Goal: Task Accomplishment & Management: Complete application form

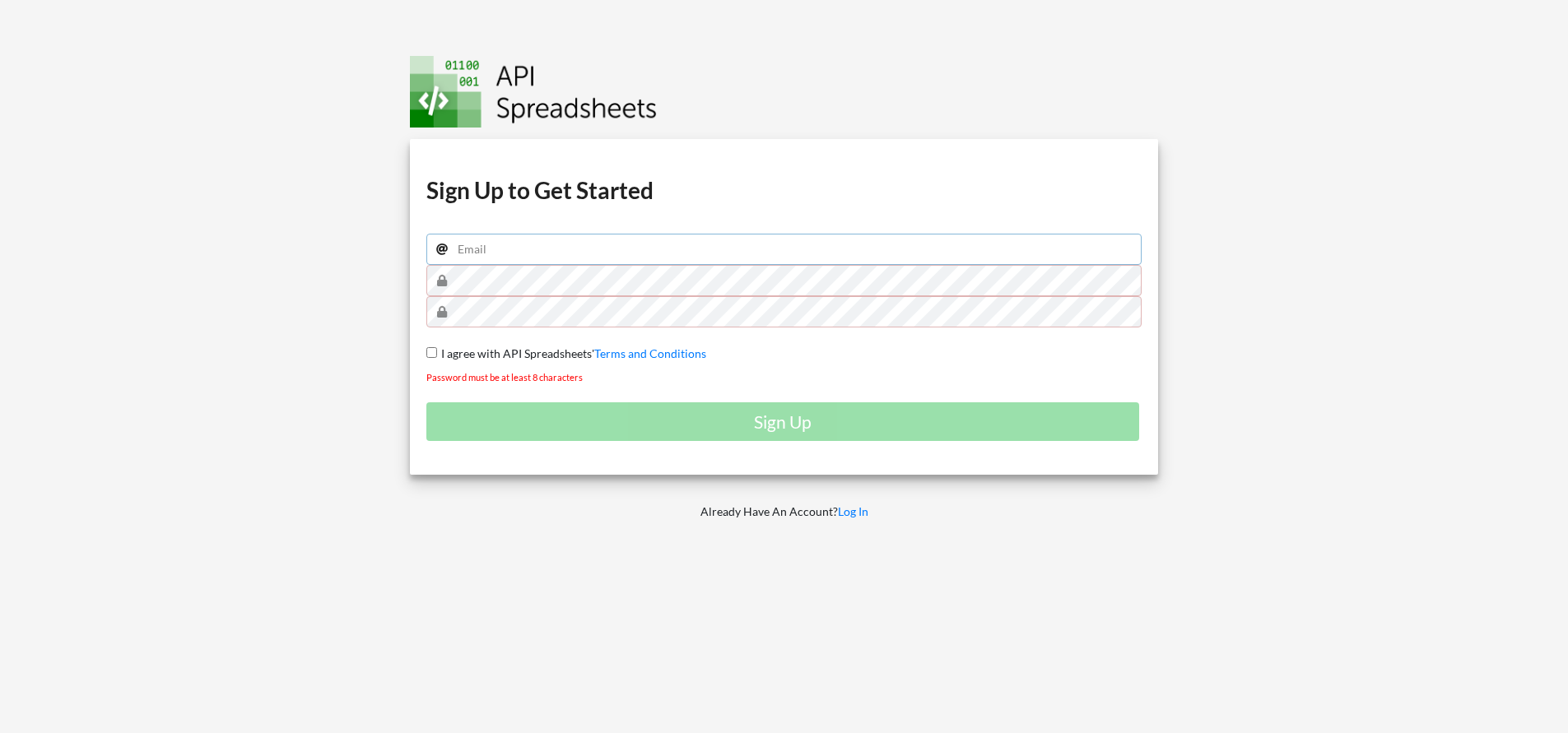
click at [544, 243] on input "email" at bounding box center [784, 249] width 716 height 31
type input "toms@lamiservices.com"
click at [511, 354] on span "I agree with API Spreadsheets'" at bounding box center [515, 353] width 157 height 14
click at [437, 354] on input "I agree with API Spreadsheets' Terms and Conditions" at bounding box center [431, 352] width 11 height 11
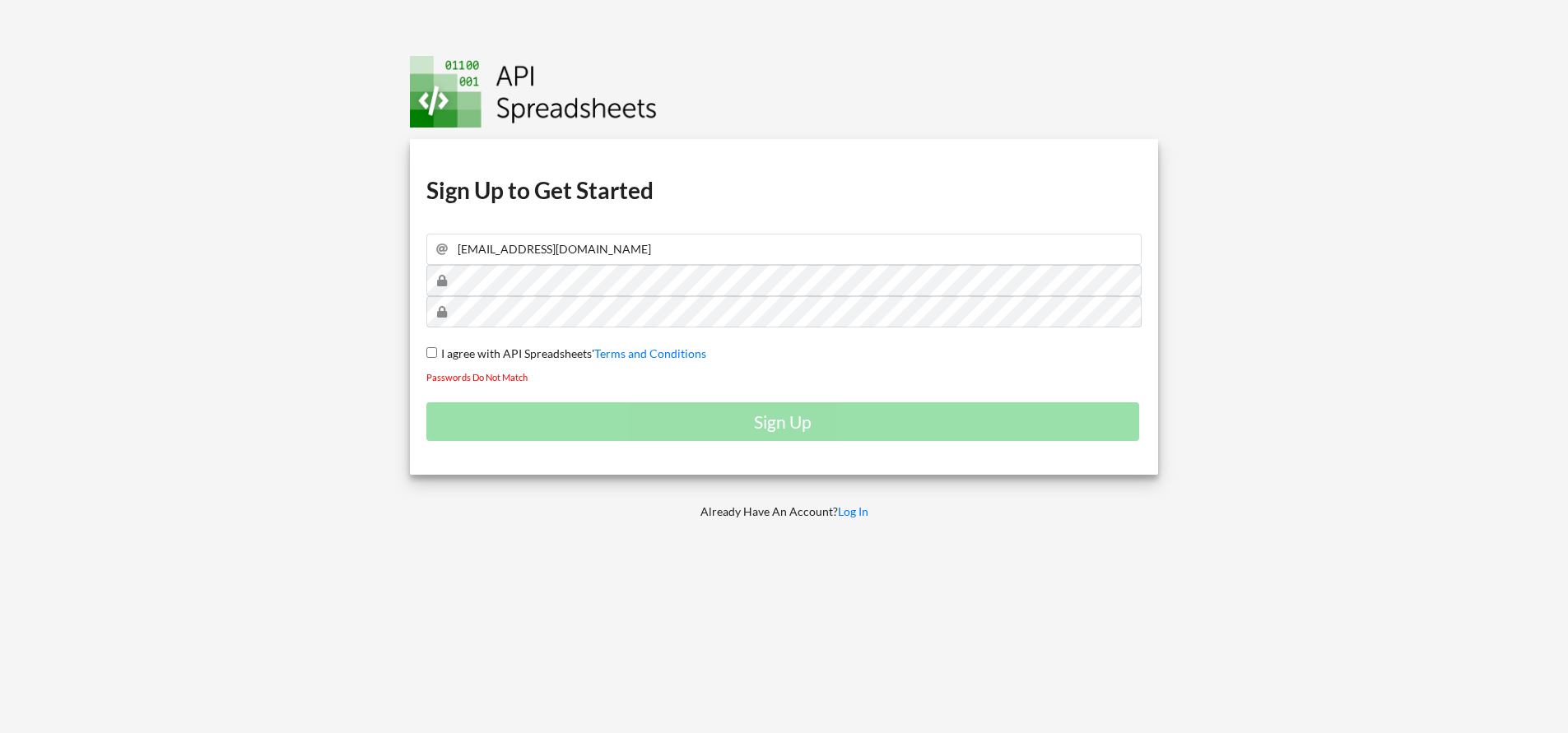
checkbox input "true"
click at [526, 350] on span "I agree with API Spreadsheets'" at bounding box center [515, 353] width 157 height 14
click at [437, 350] on input "I agree with API Spreadsheets' Terms and Conditions" at bounding box center [431, 352] width 11 height 11
checkbox input "true"
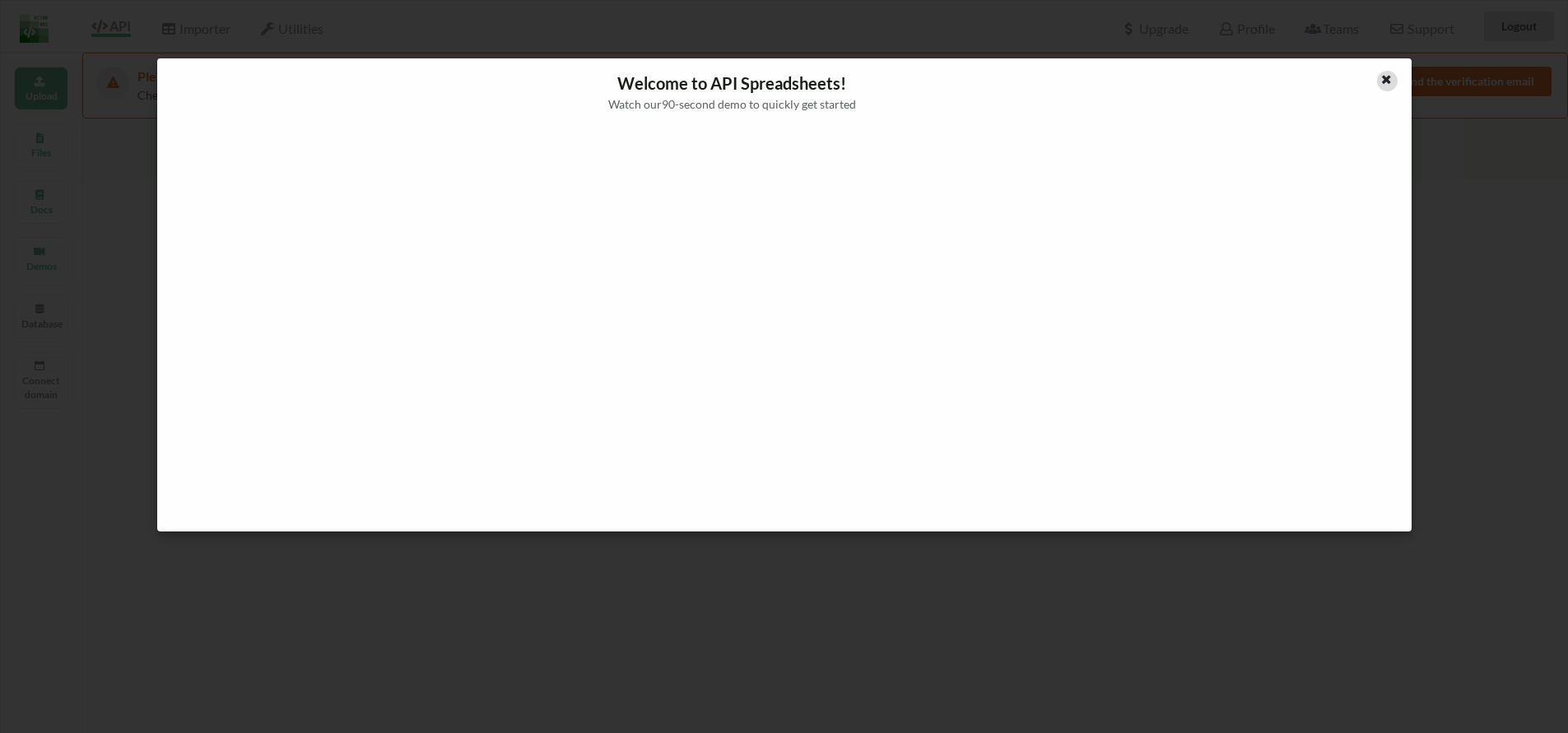
click at [1388, 72] on icon at bounding box center [1386, 77] width 14 height 12
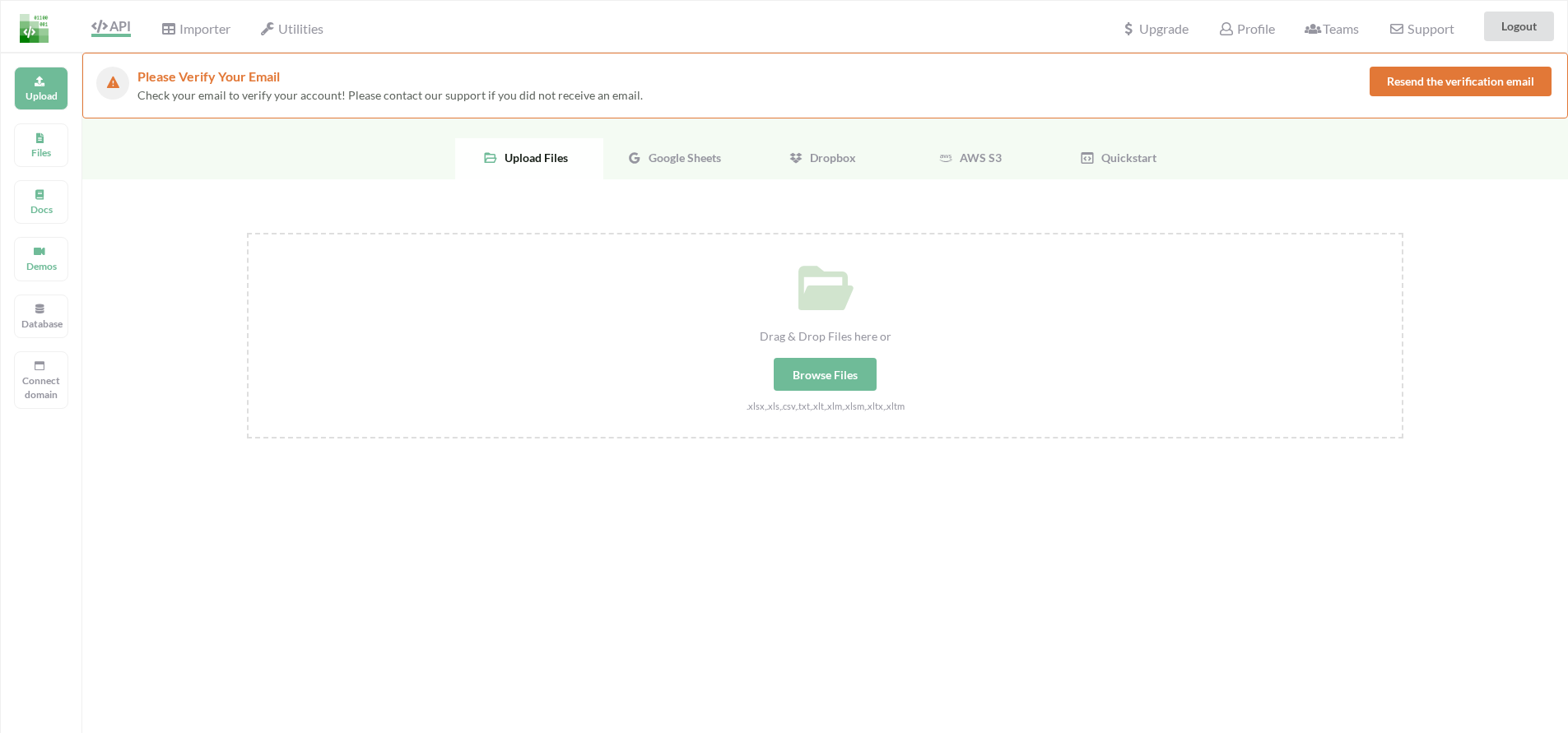
click at [1165, 93] on div "Check your email to verify your account! Please contact our support if you did …" at bounding box center [754, 95] width 1232 height 17
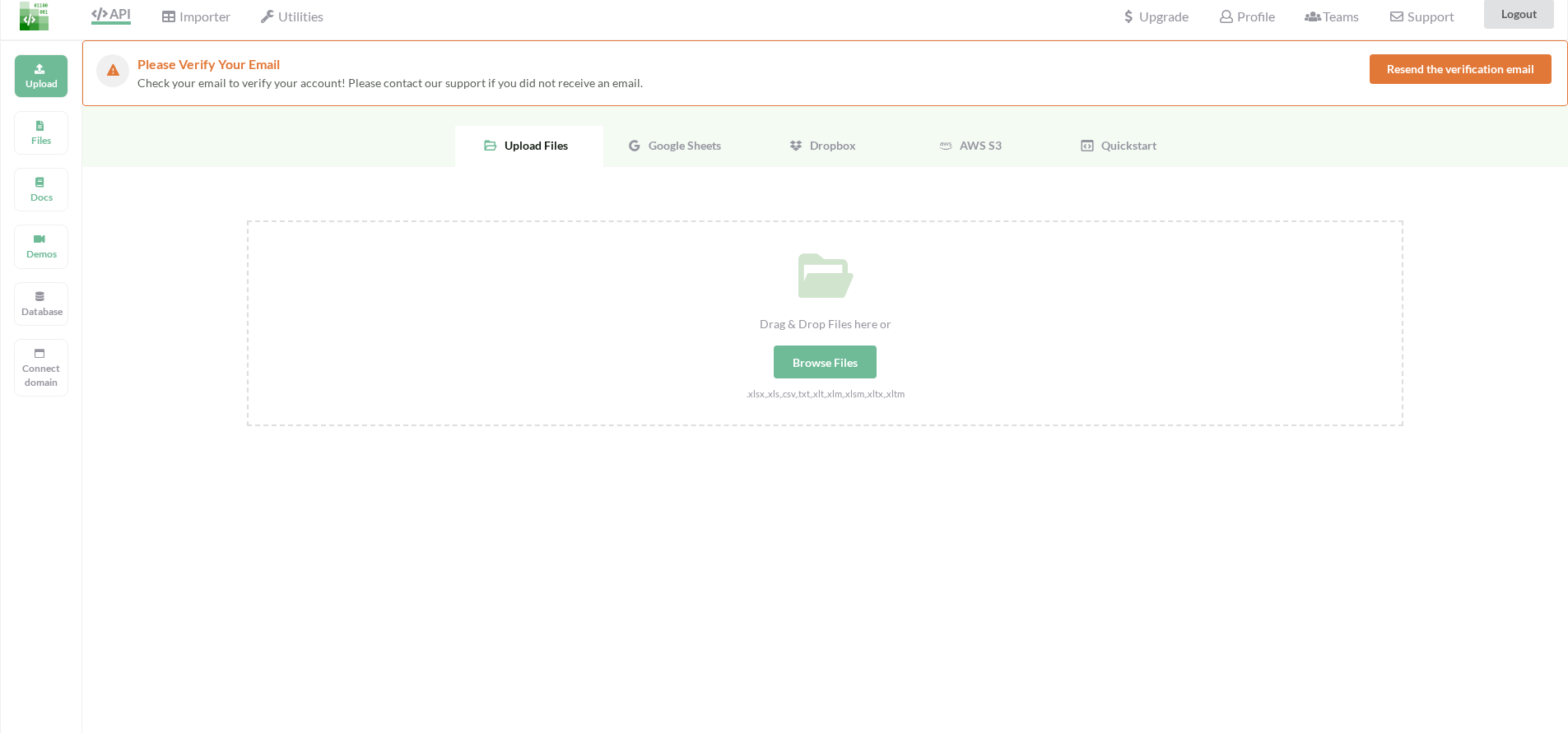
scroll to position [26, 0]
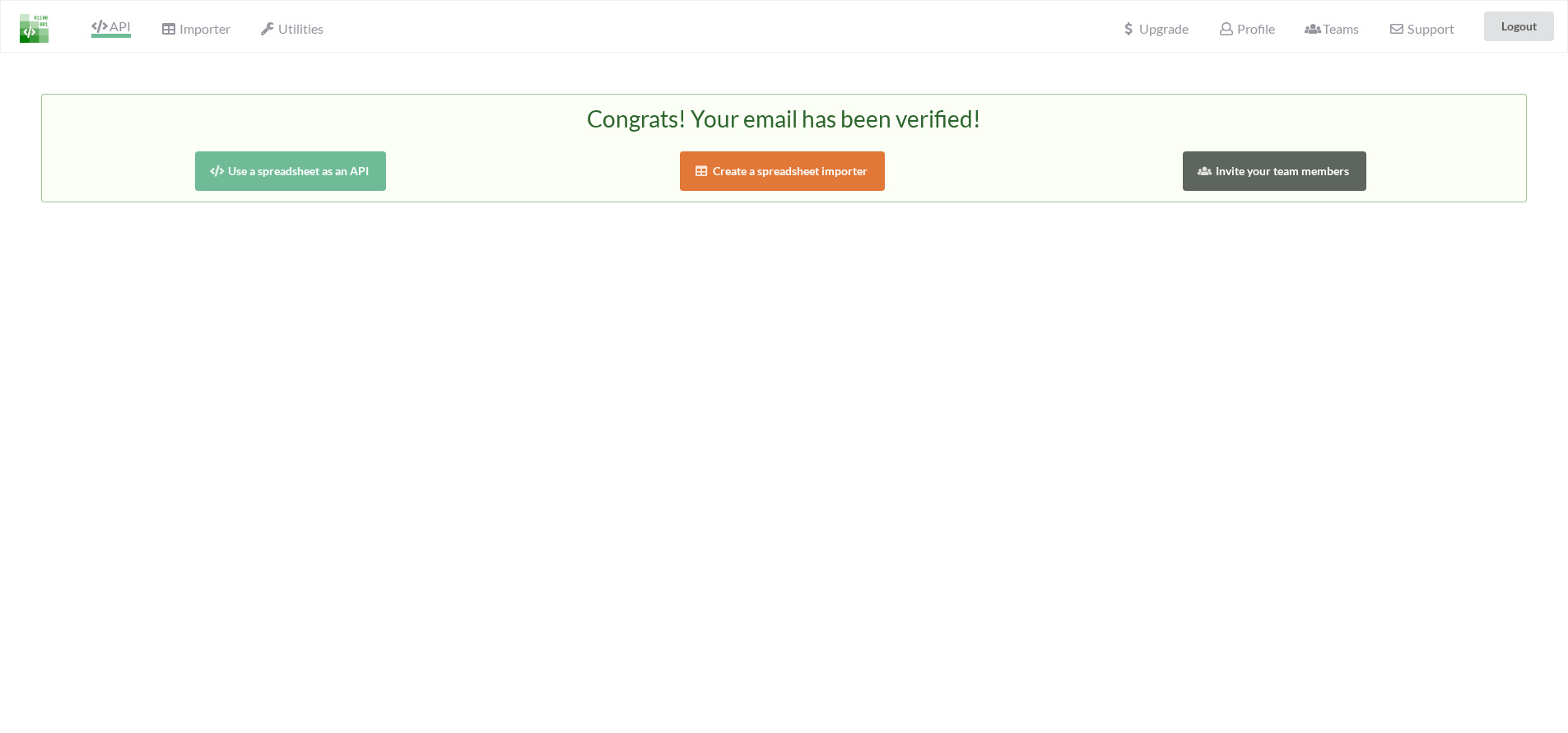
click at [107, 28] on icon at bounding box center [99, 27] width 15 height 13
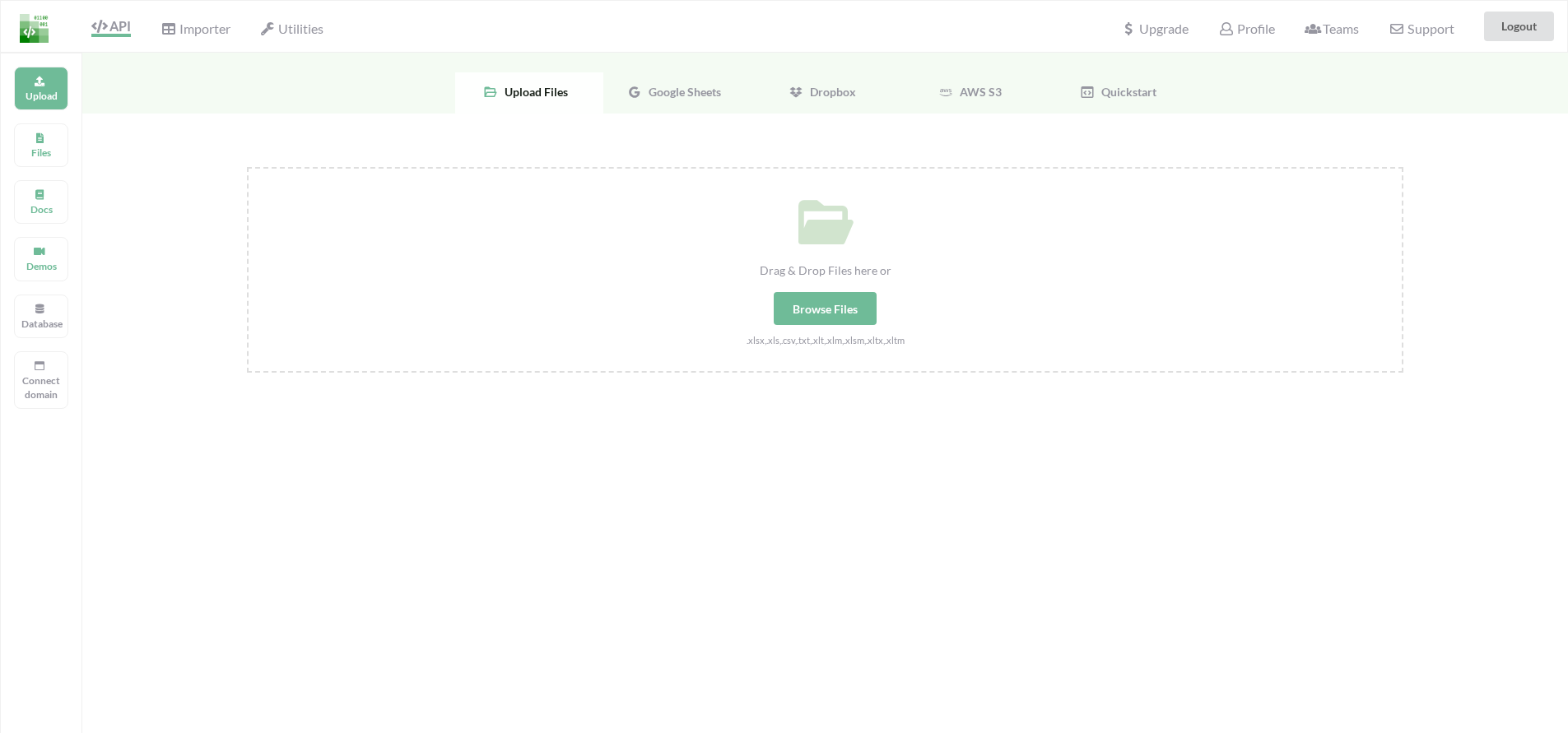
click at [647, 88] on span "Google Sheets" at bounding box center [681, 91] width 79 height 14
